Goal: Information Seeking & Learning: Learn about a topic

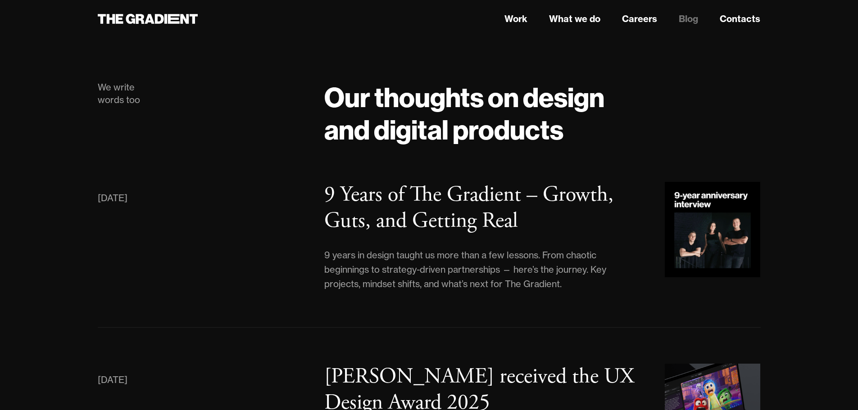
click at [691, 20] on link "Blog" at bounding box center [688, 19] width 19 height 14
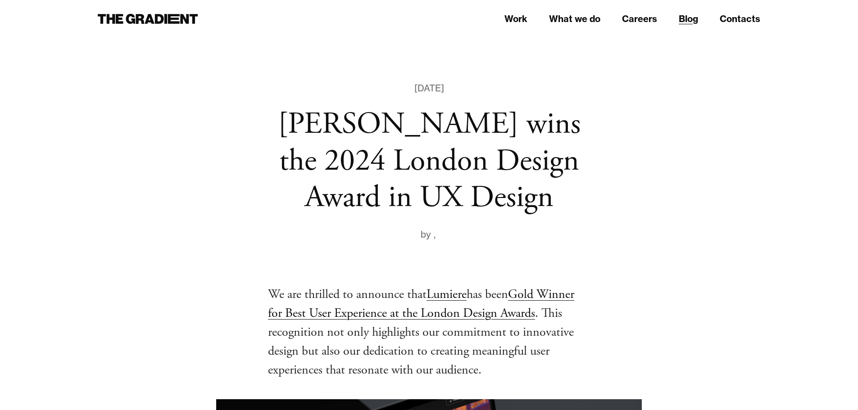
click at [692, 20] on link "Blog" at bounding box center [688, 19] width 19 height 14
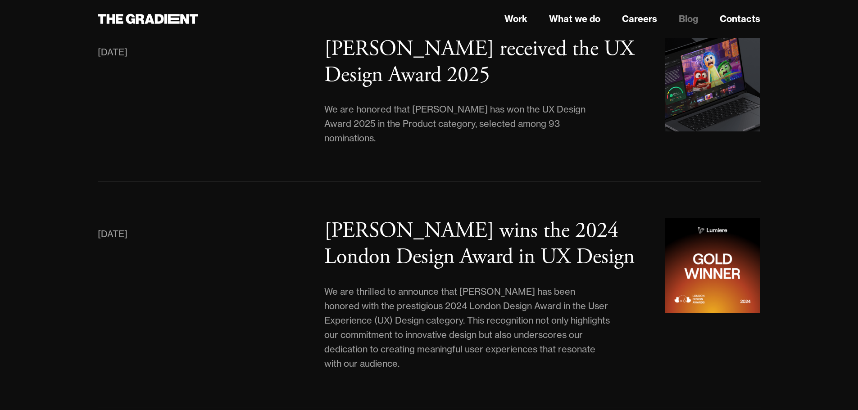
scroll to position [330, 0]
